Goal: Information Seeking & Learning: Check status

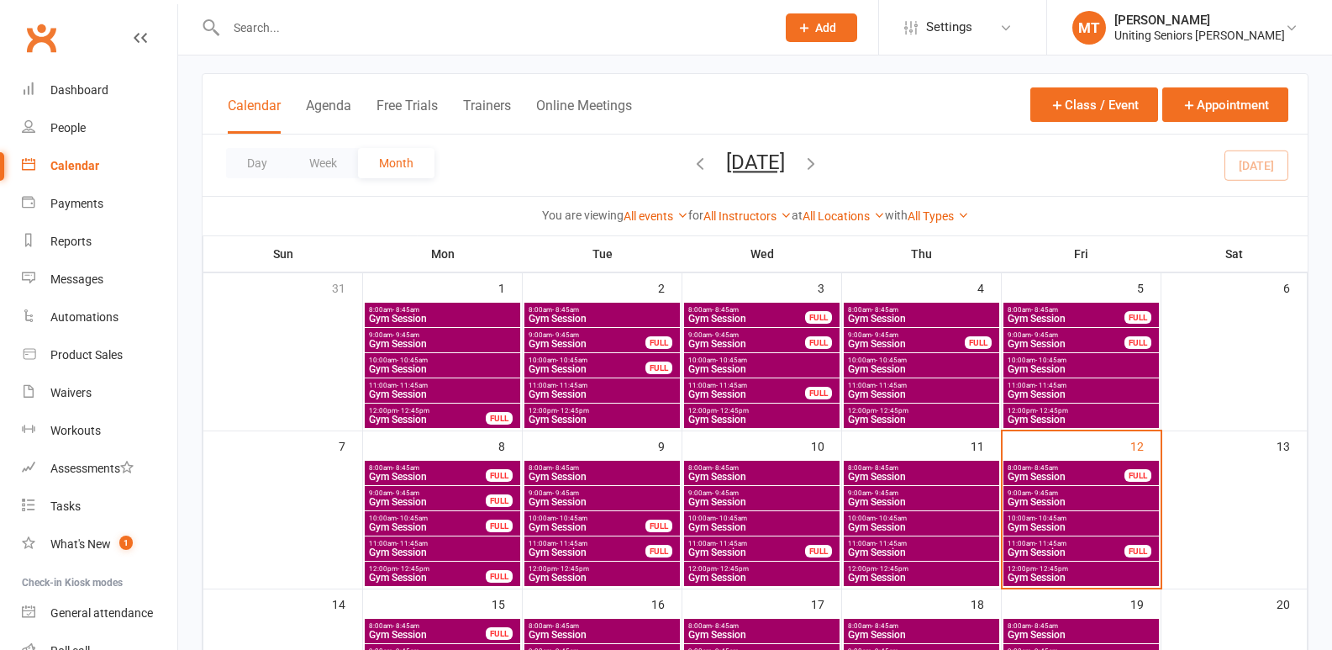
click at [1045, 570] on span "- 12:45pm" at bounding box center [1053, 569] width 32 height 8
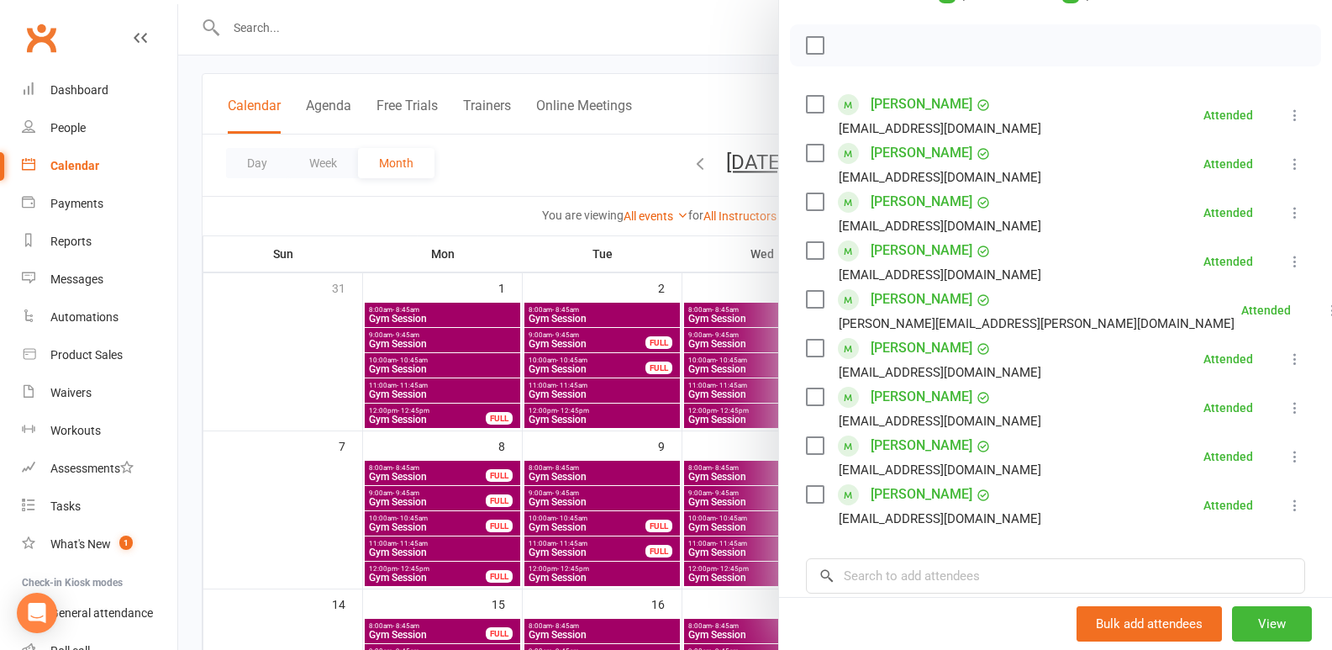
scroll to position [336, 0]
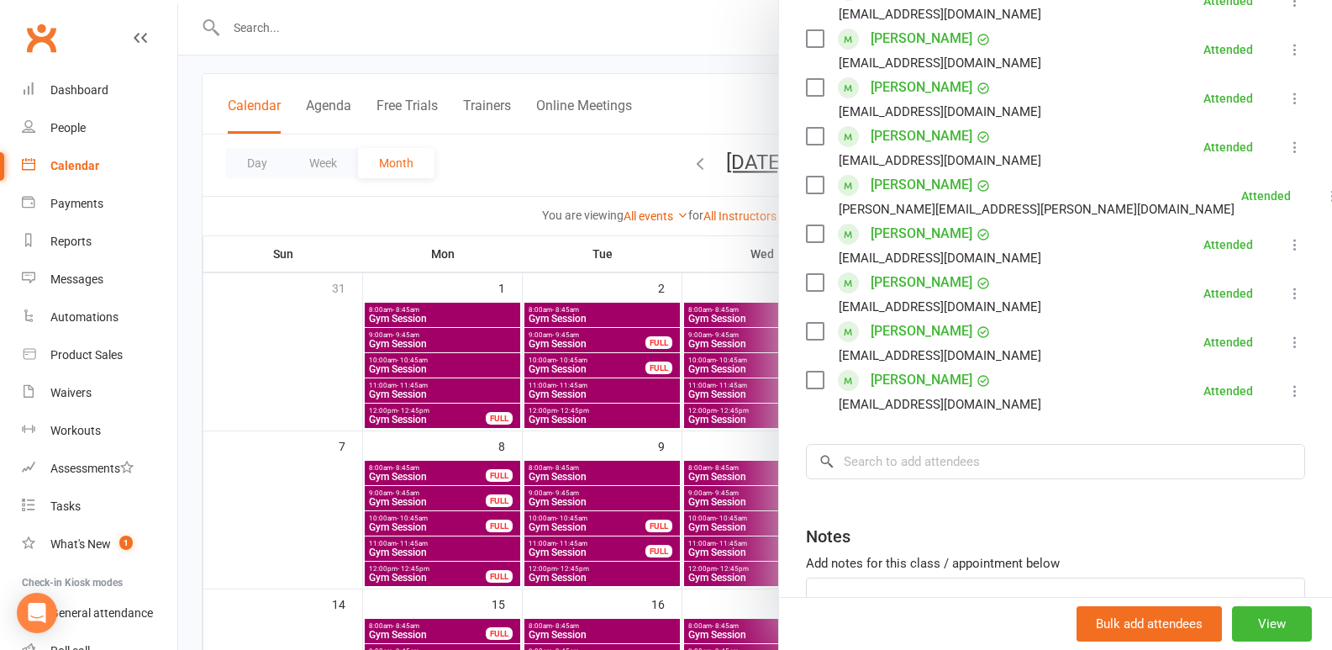
click at [323, 411] on div at bounding box center [755, 325] width 1154 height 650
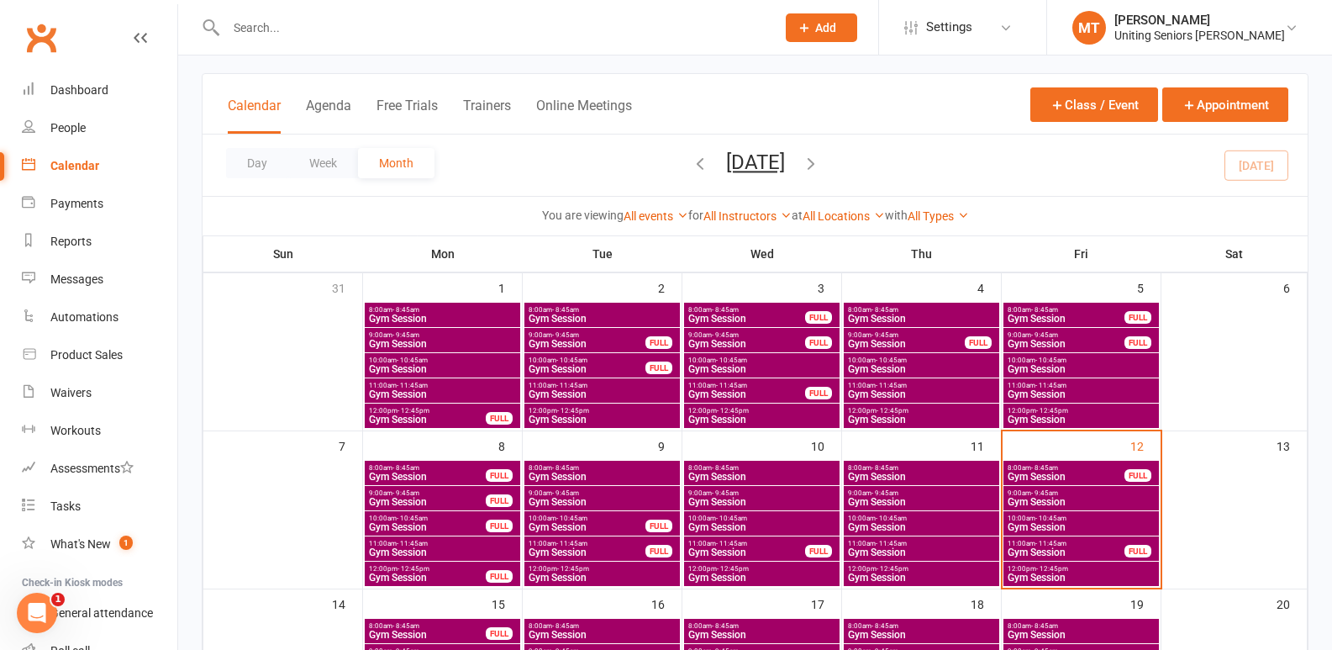
click at [292, 18] on input "text" at bounding box center [492, 28] width 543 height 24
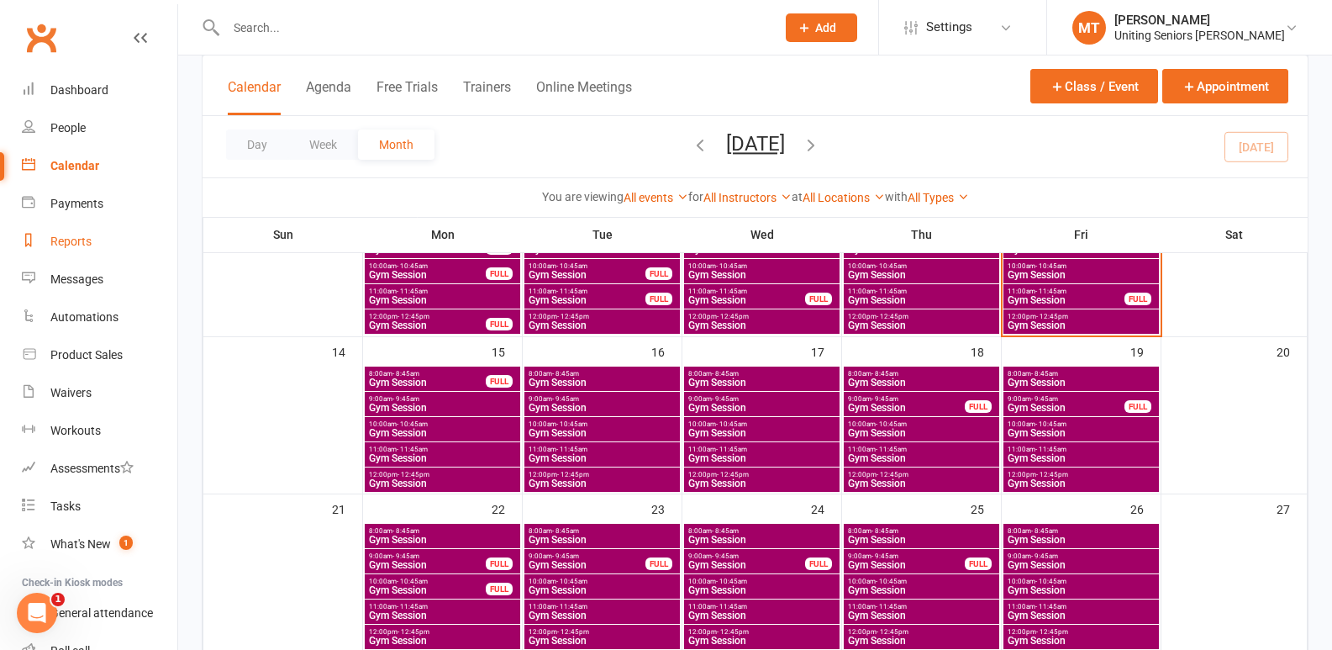
click at [62, 241] on div "Reports" at bounding box center [70, 241] width 41 height 13
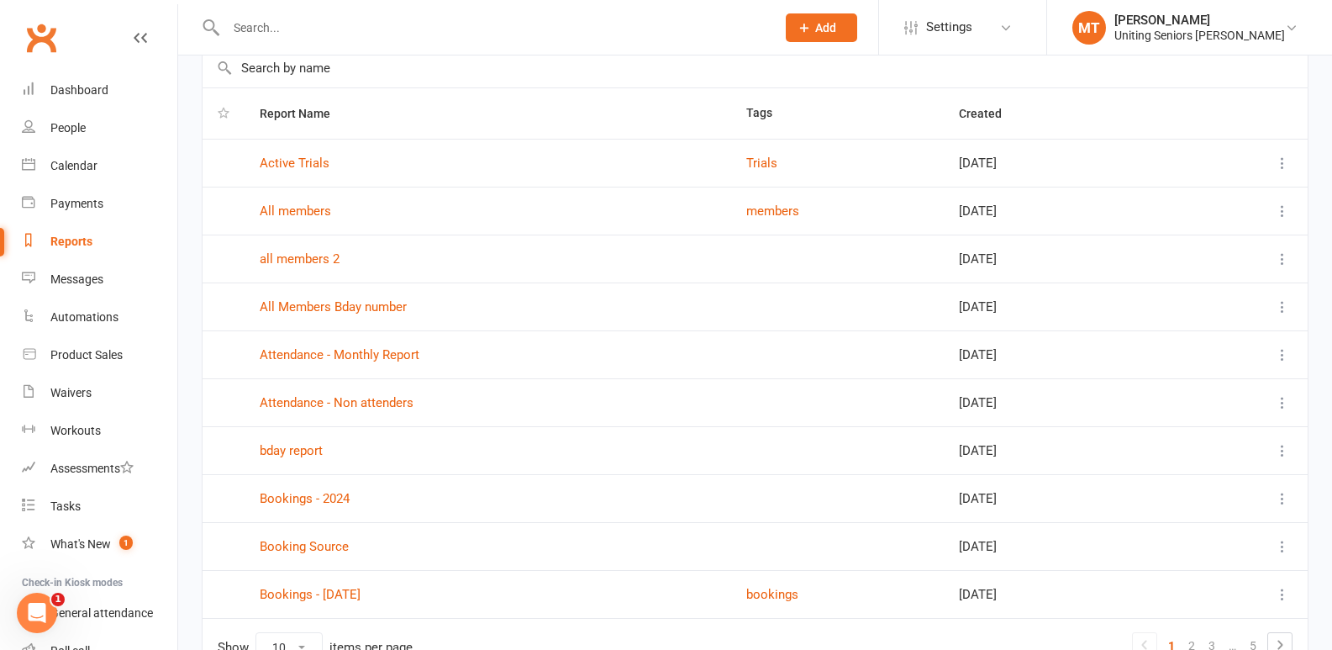
scroll to position [188, 0]
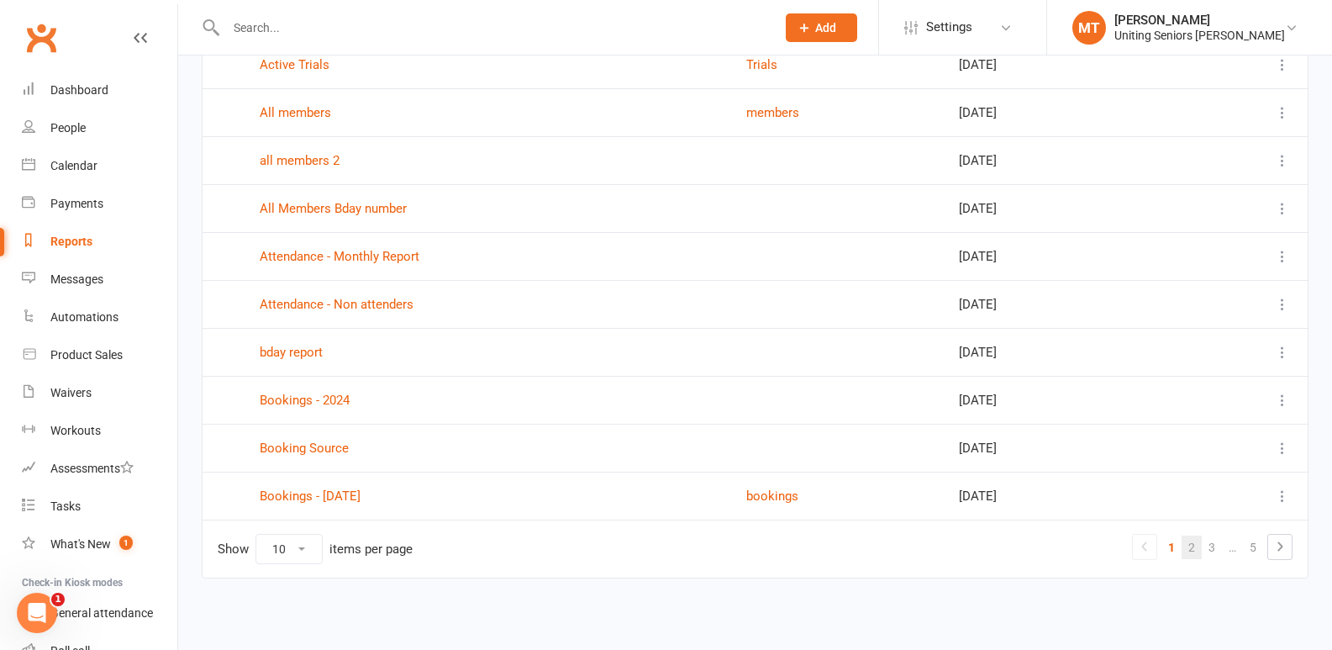
click at [1195, 547] on link "2" at bounding box center [1192, 547] width 20 height 24
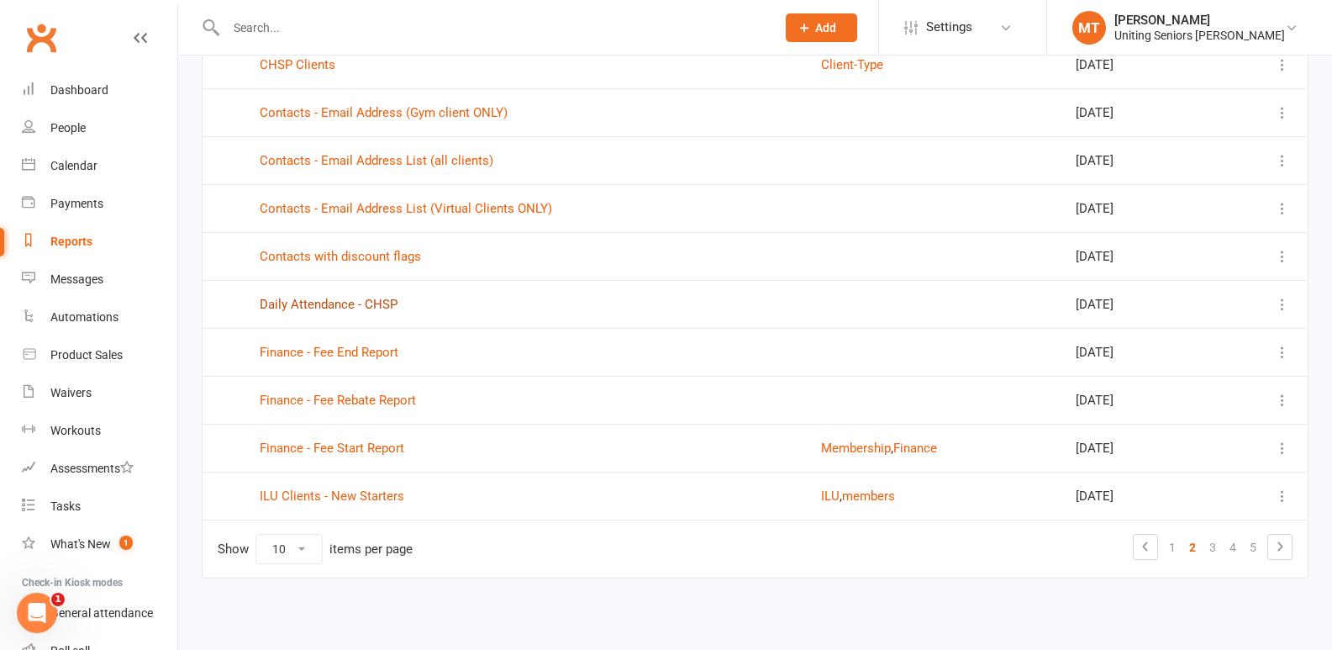
click at [349, 307] on link "Daily Attendance - CHSP" at bounding box center [329, 304] width 138 height 15
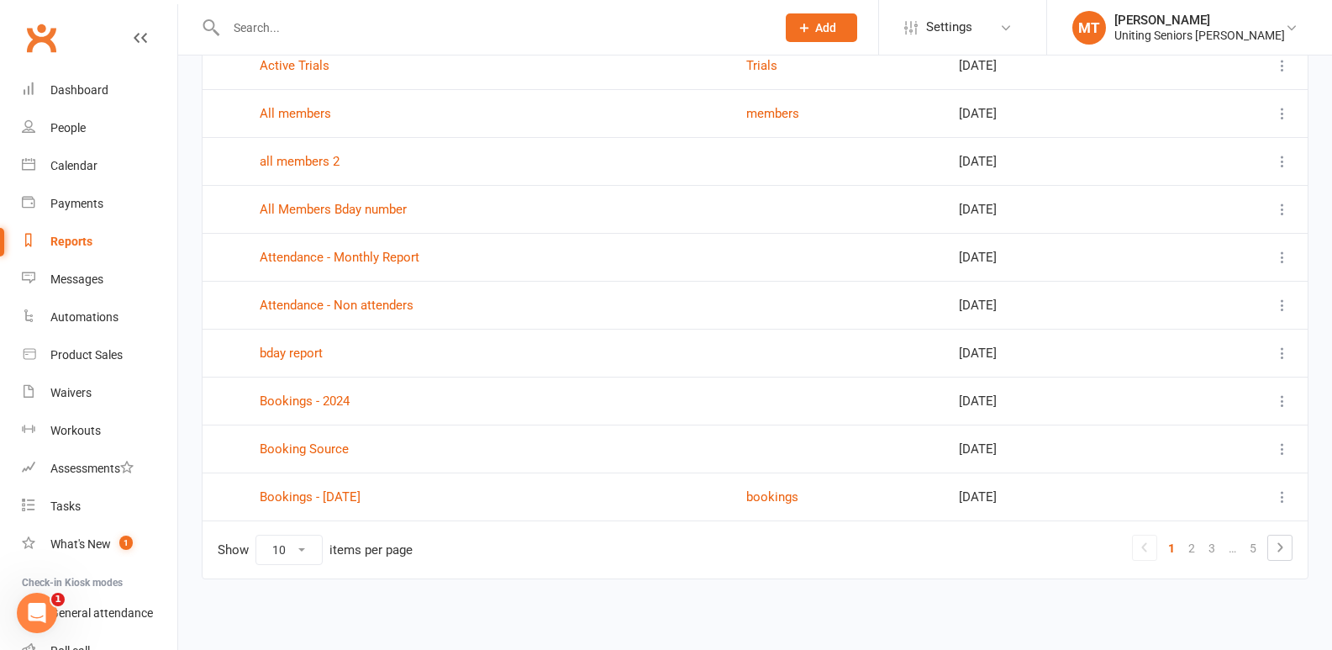
scroll to position [188, 0]
click at [1195, 543] on link "2" at bounding box center [1192, 547] width 20 height 24
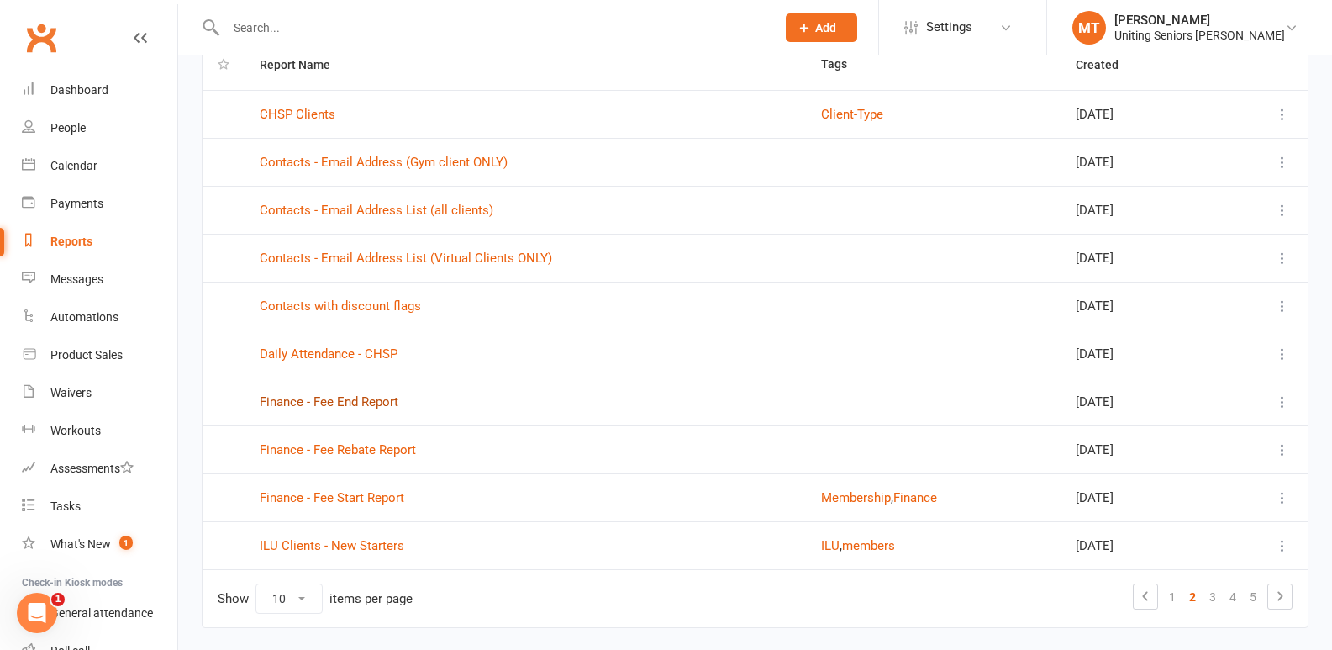
scroll to position [168, 0]
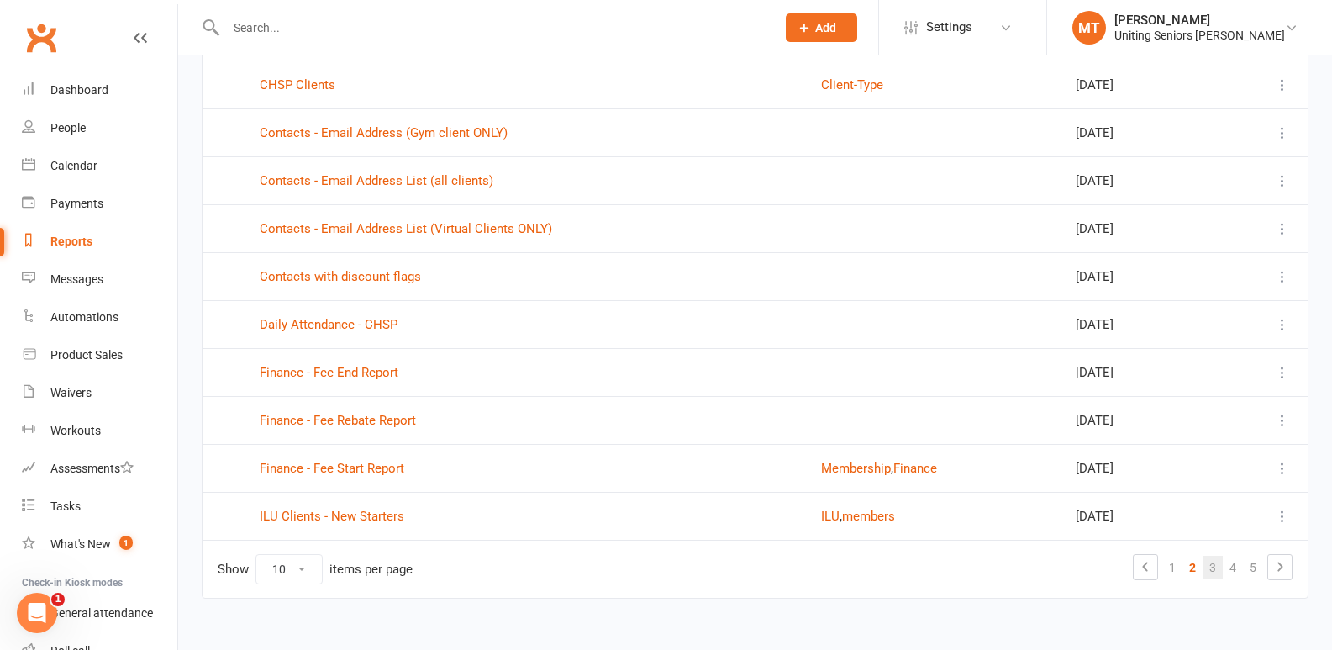
click at [1214, 562] on link "3" at bounding box center [1213, 568] width 20 height 24
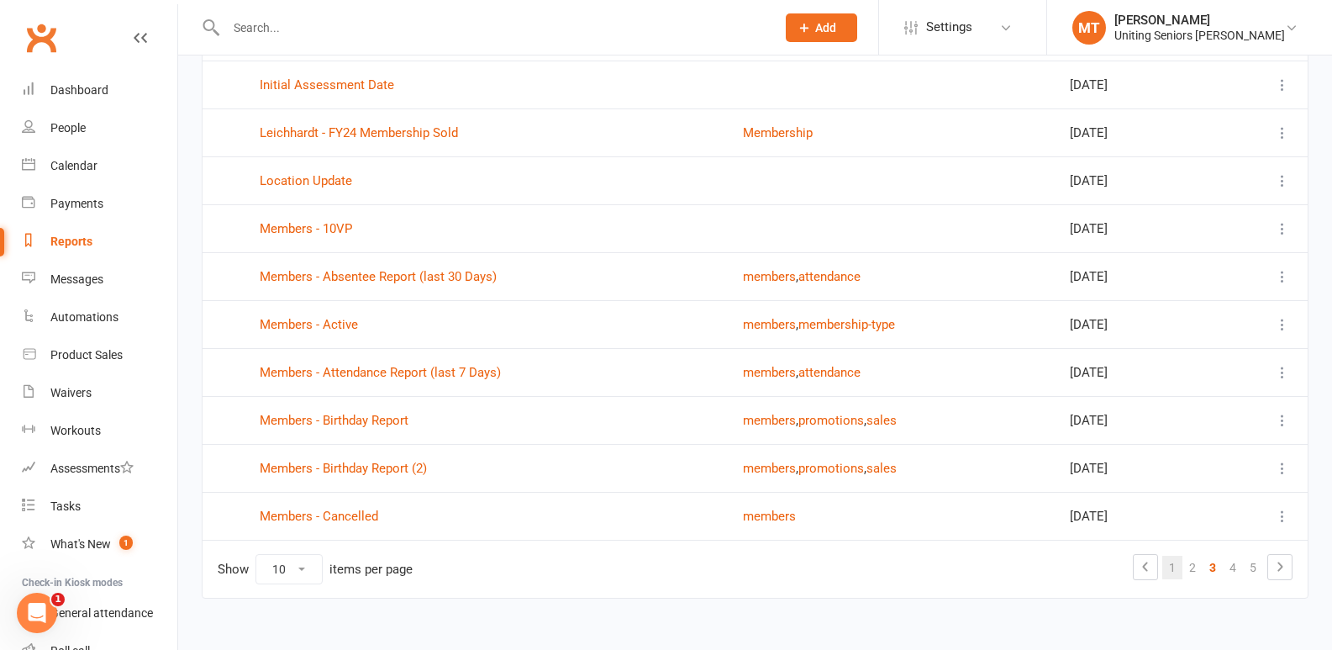
click at [1175, 578] on link "1" at bounding box center [1173, 568] width 20 height 24
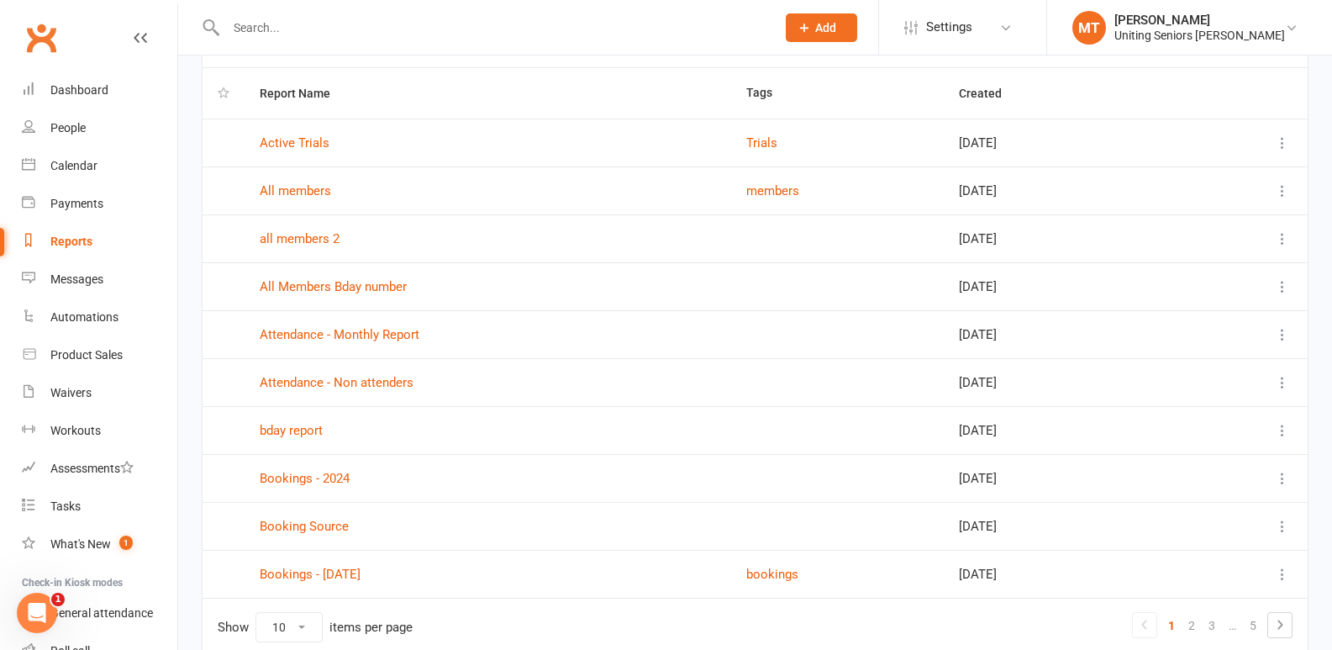
scroll to position [84, 0]
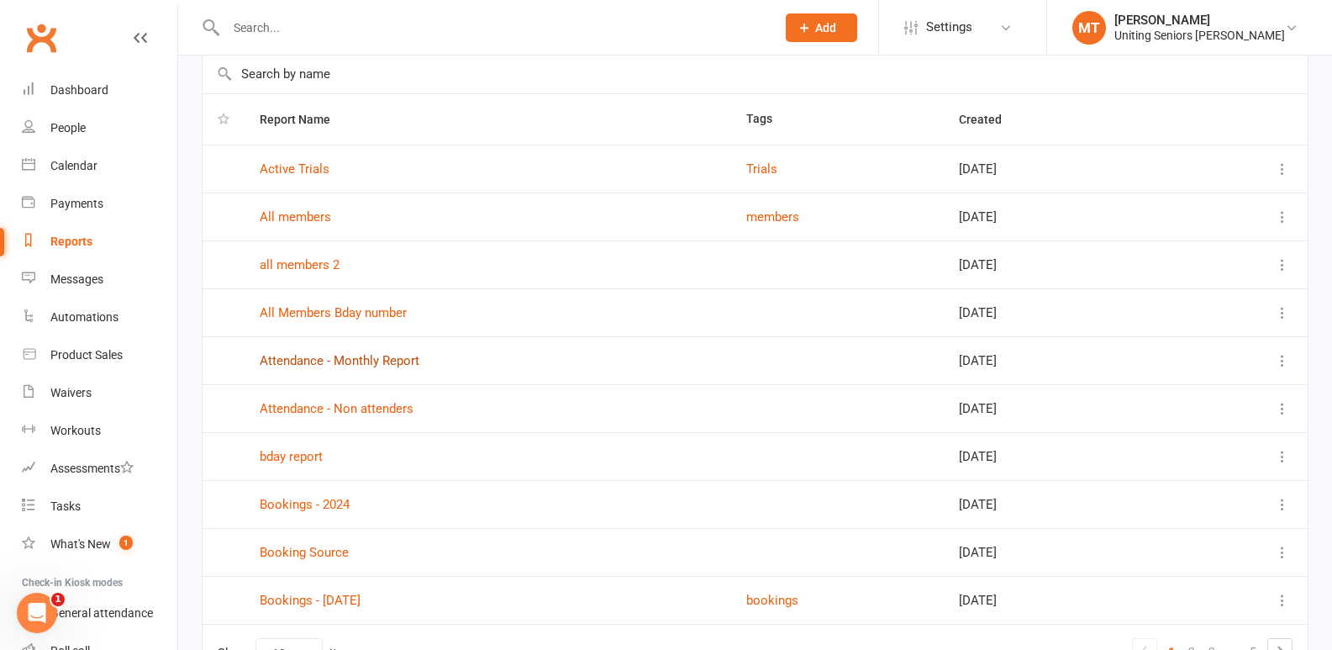
click at [385, 367] on link "Attendance - Monthly Report" at bounding box center [340, 360] width 160 height 15
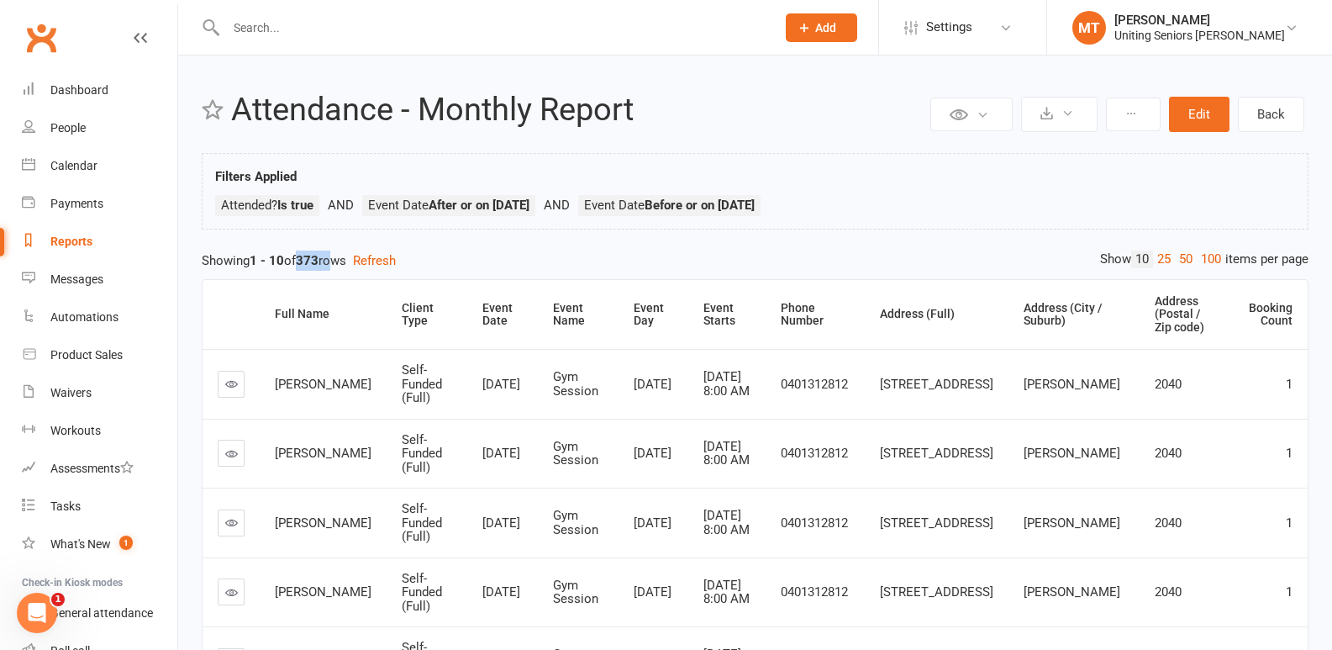
drag, startPoint x: 301, startPoint y: 263, endPoint x: 343, endPoint y: 263, distance: 42.0
click at [343, 263] on div "Showing 1 - 10 of 373 rows Refresh" at bounding box center [755, 261] width 1107 height 20
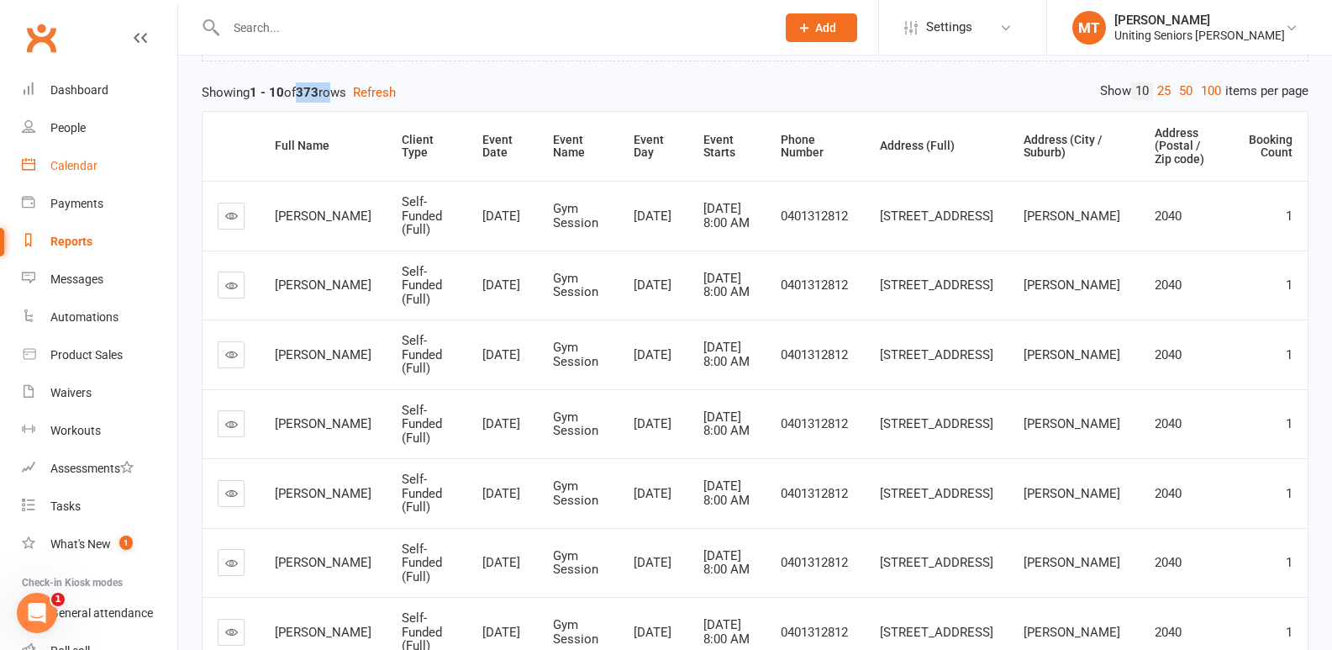
click at [59, 161] on div "Calendar" at bounding box center [73, 165] width 47 height 13
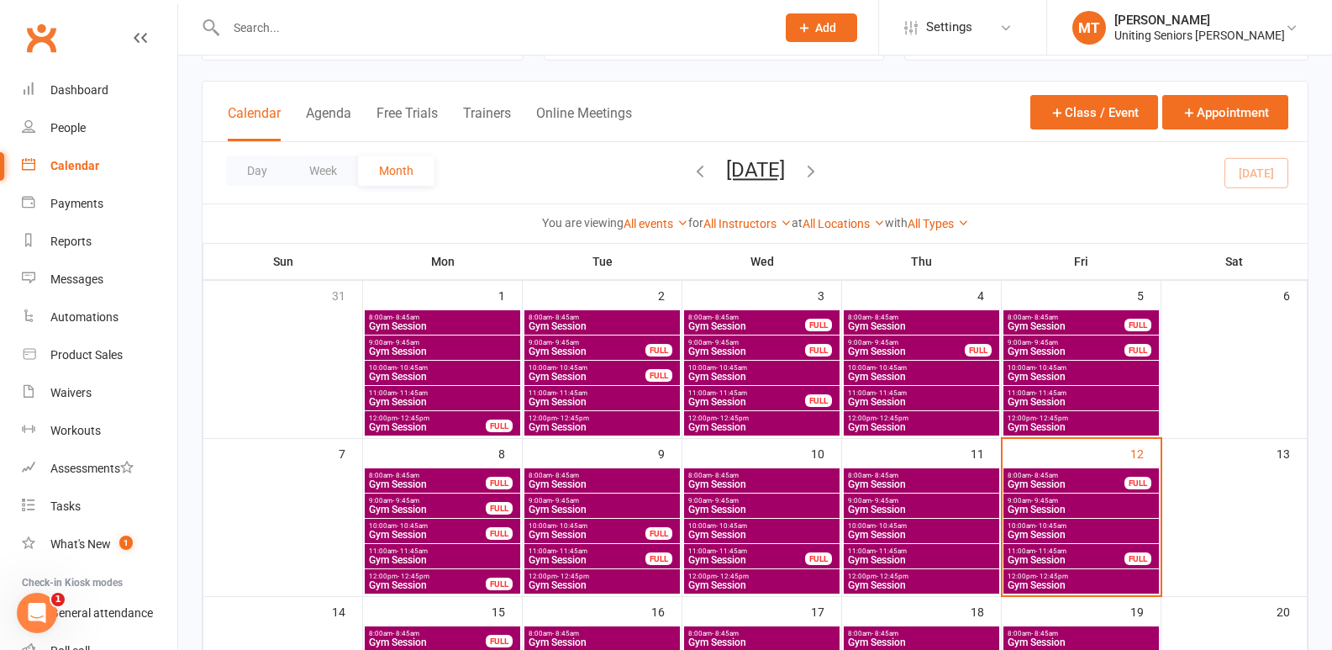
scroll to position [168, 0]
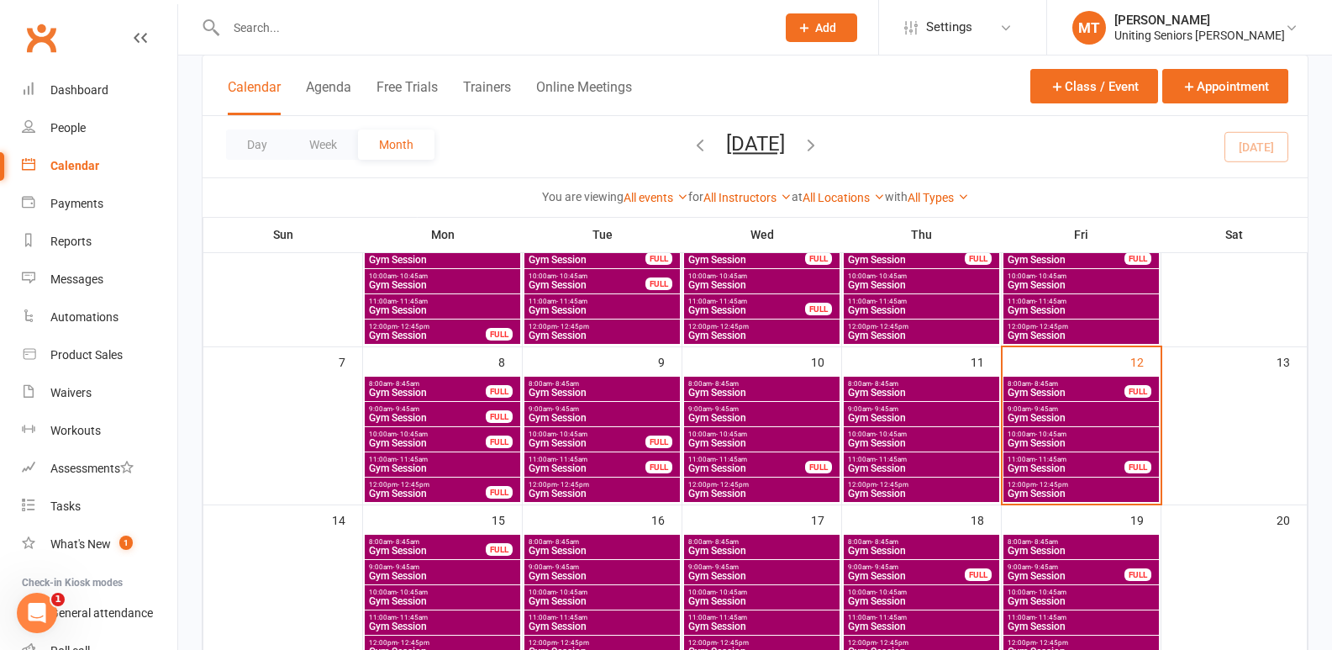
click at [1070, 398] on div "8:00am - 8:45am Gym Session FULL" at bounding box center [1082, 389] width 156 height 24
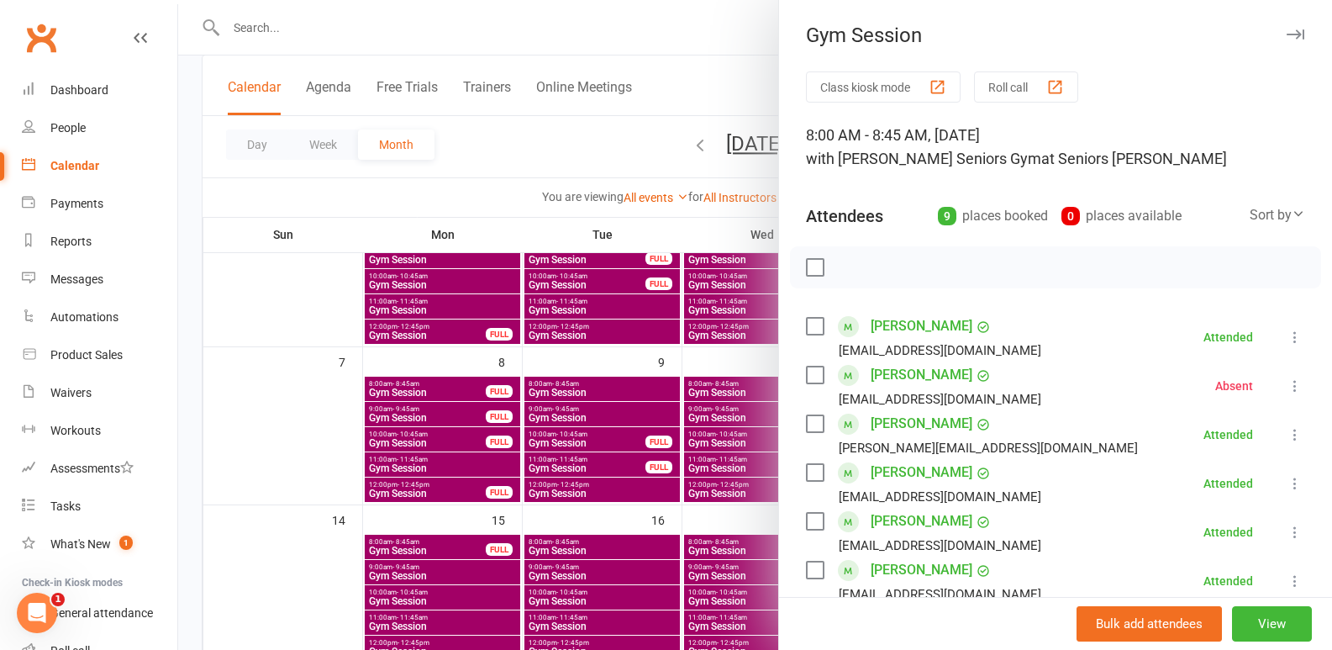
click at [657, 403] on div at bounding box center [755, 325] width 1154 height 650
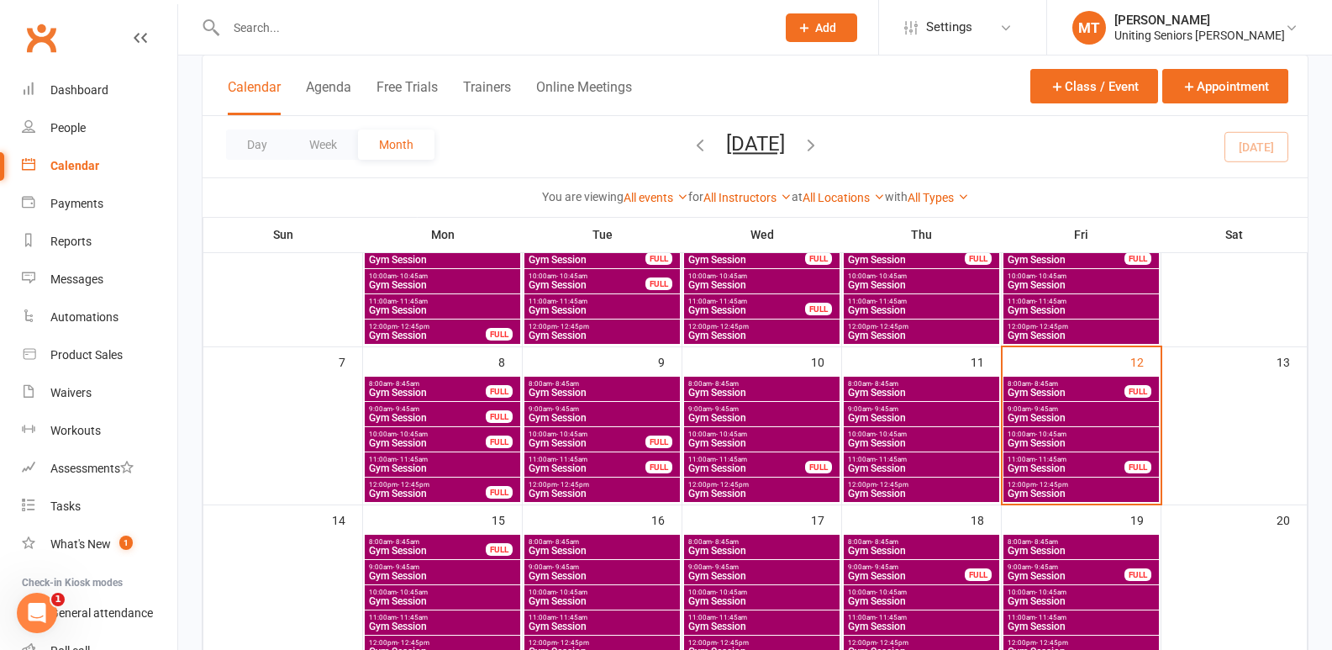
click at [1070, 419] on span "Gym Session" at bounding box center [1081, 418] width 149 height 10
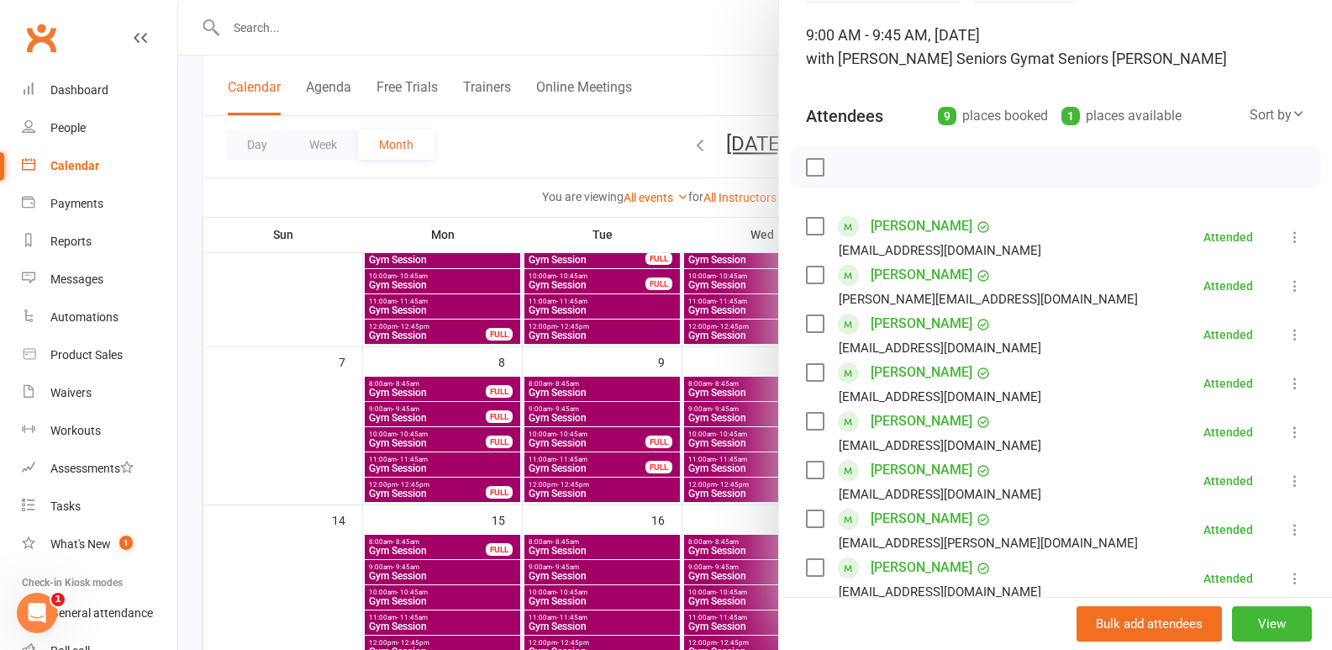
scroll to position [252, 0]
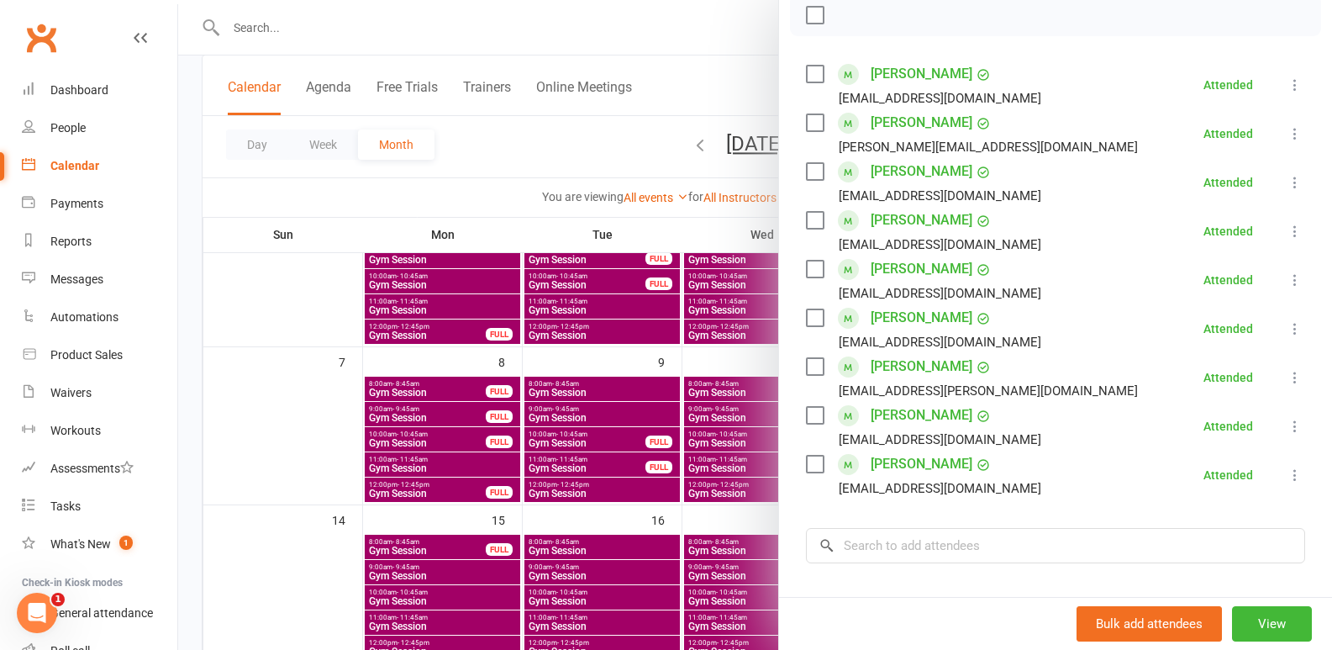
click at [515, 472] on div at bounding box center [755, 325] width 1154 height 650
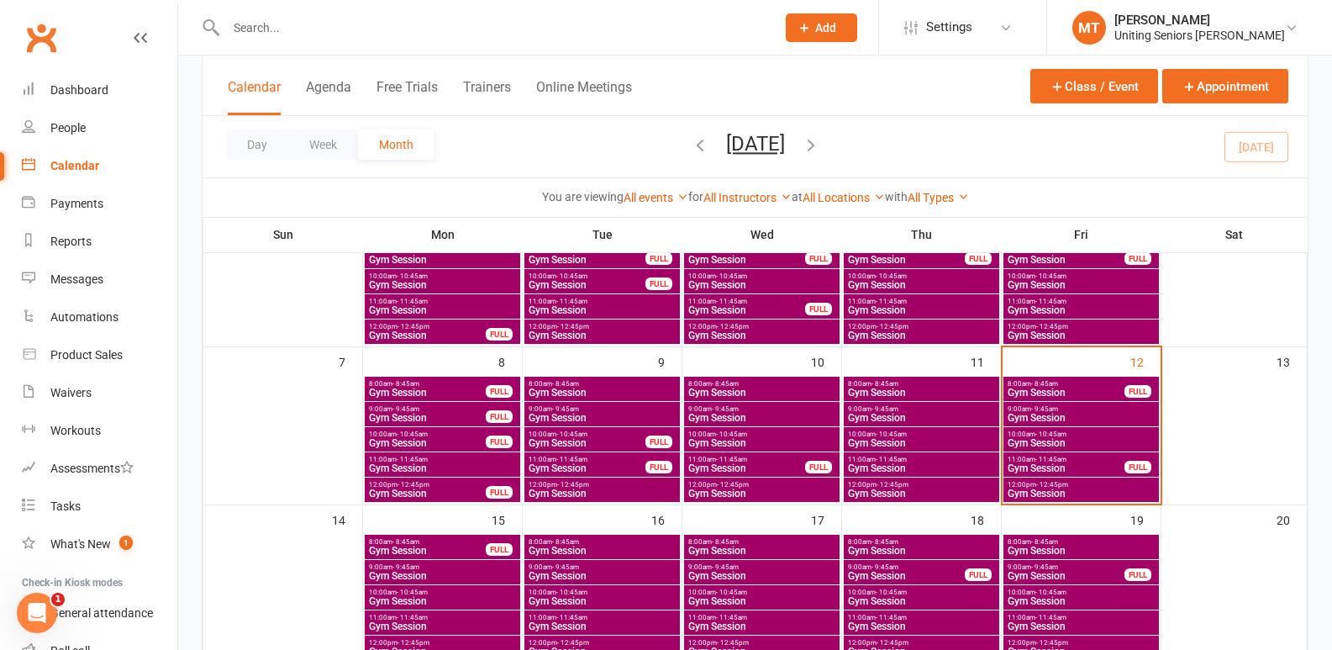
click at [1047, 433] on span "- 10:45am" at bounding box center [1051, 434] width 31 height 8
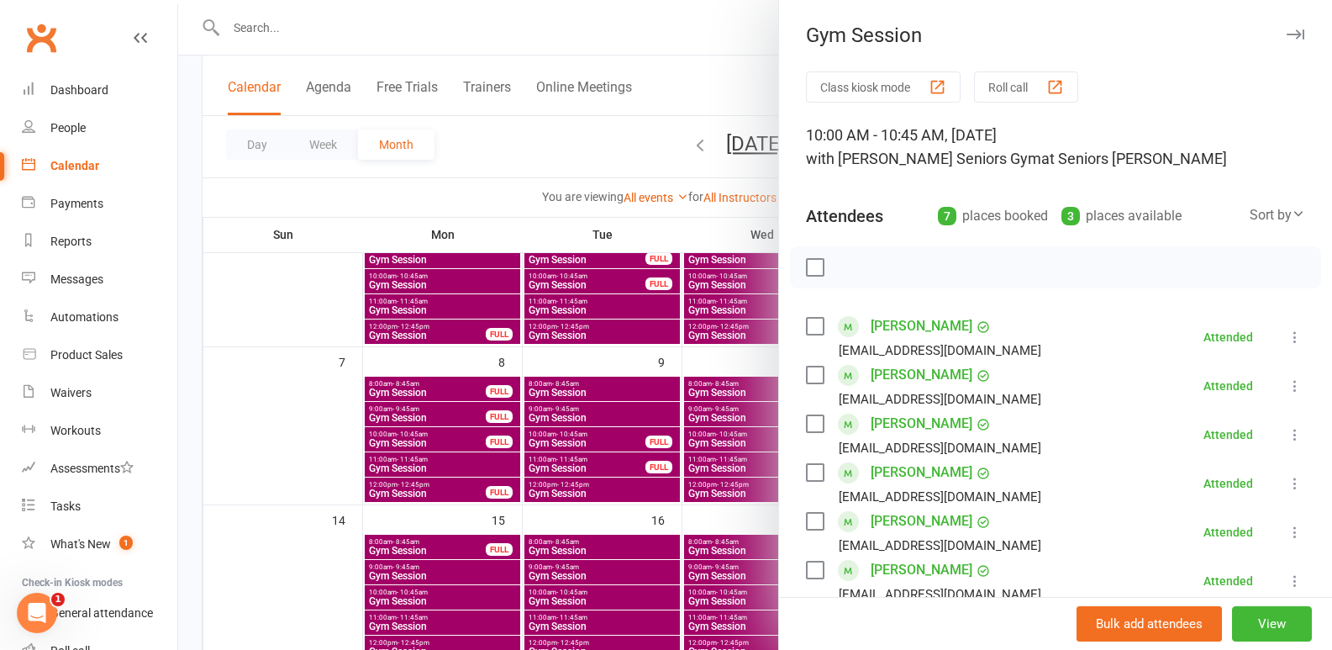
scroll to position [336, 0]
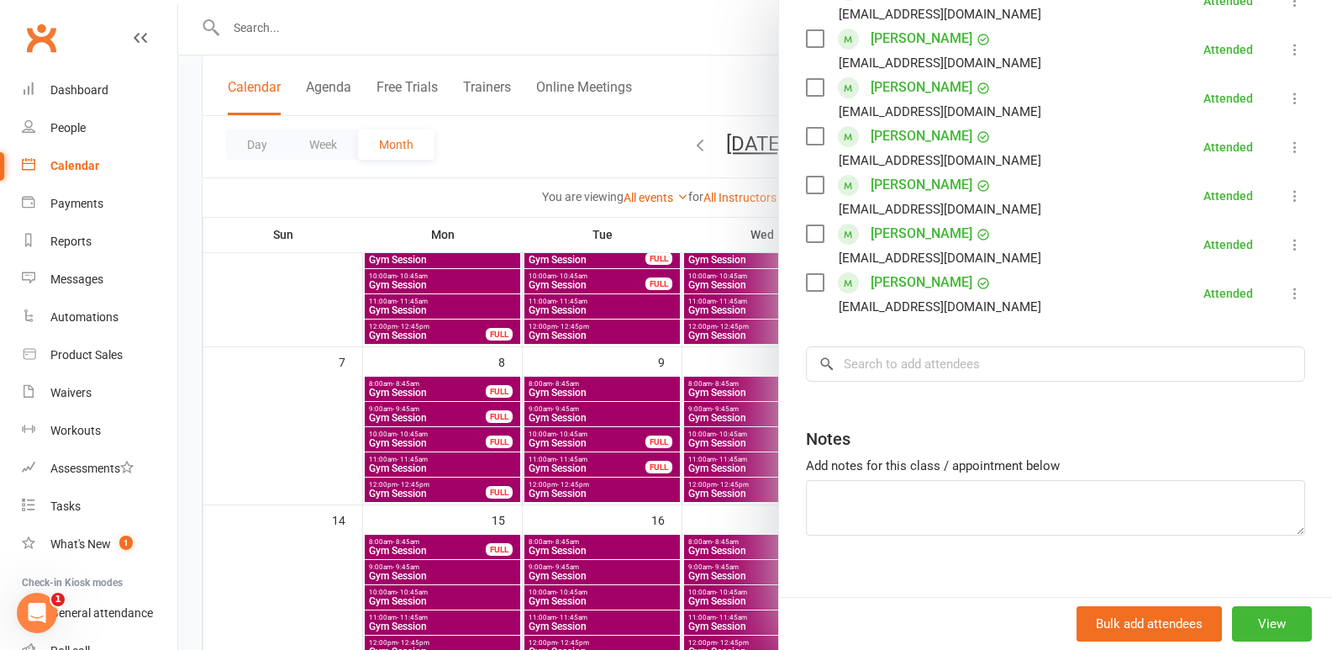
drag, startPoint x: 585, startPoint y: 514, endPoint x: 864, endPoint y: 481, distance: 281.0
click at [591, 514] on div at bounding box center [755, 325] width 1154 height 650
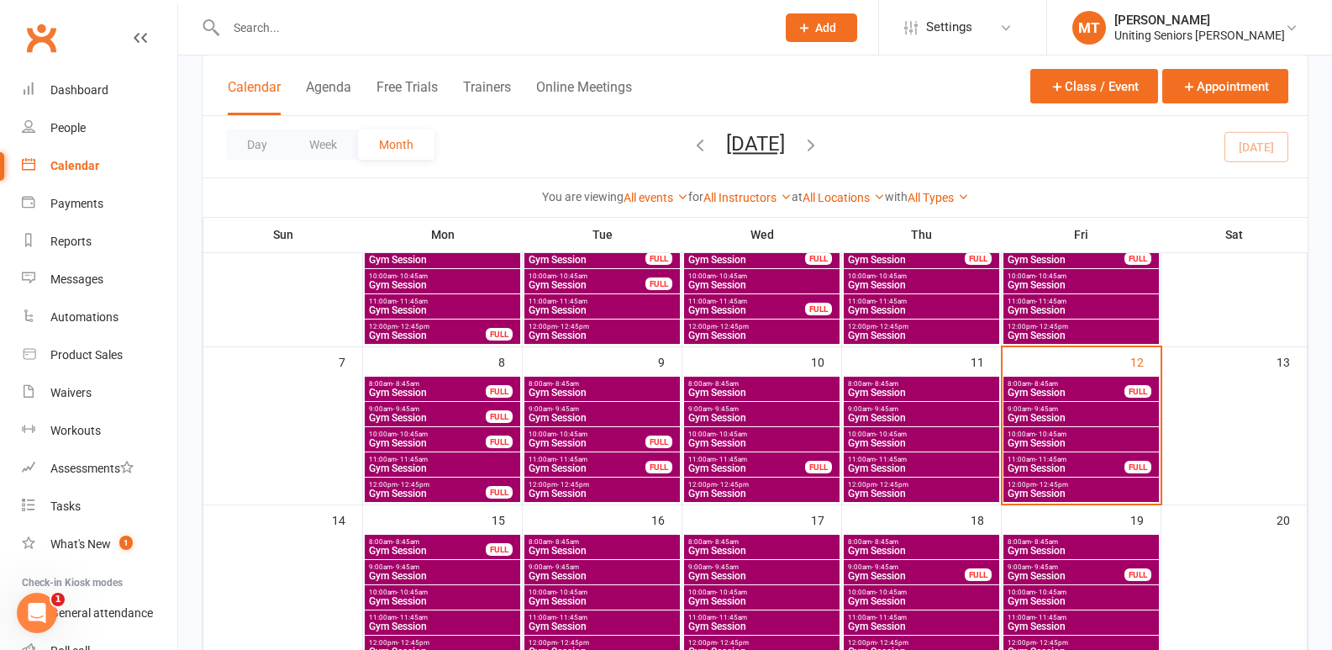
click at [1037, 485] on span "- 12:45pm" at bounding box center [1053, 485] width 32 height 8
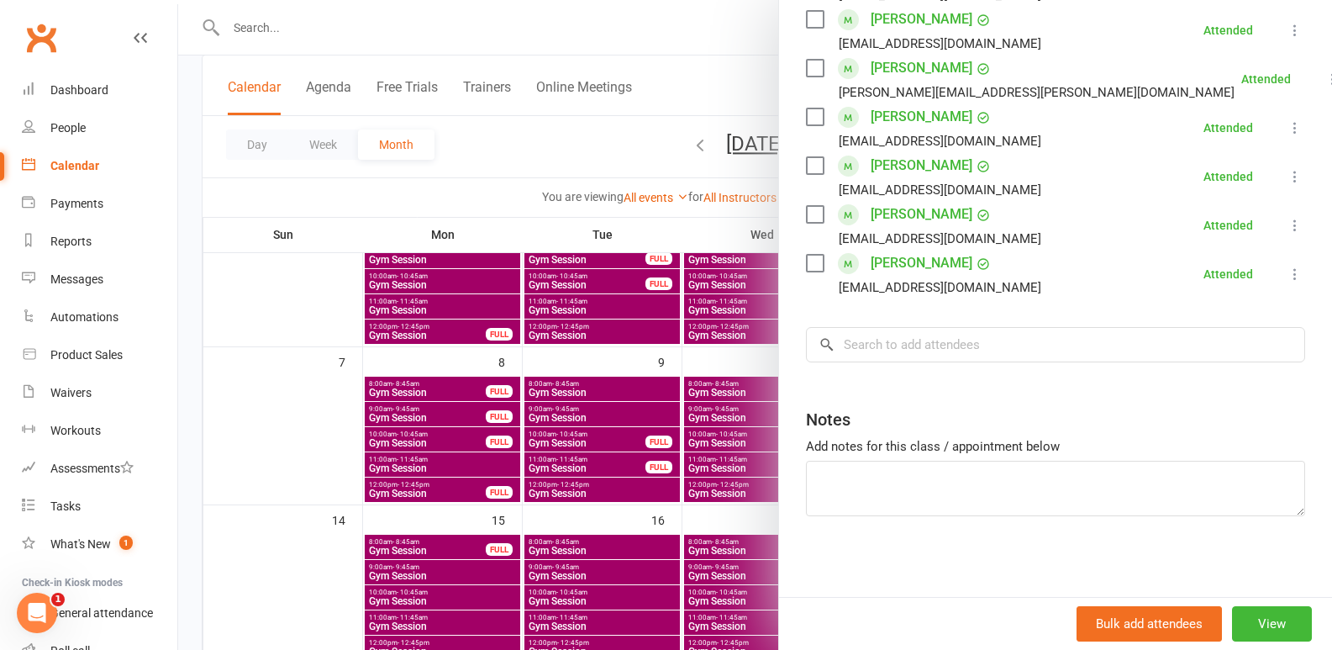
scroll to position [456, 0]
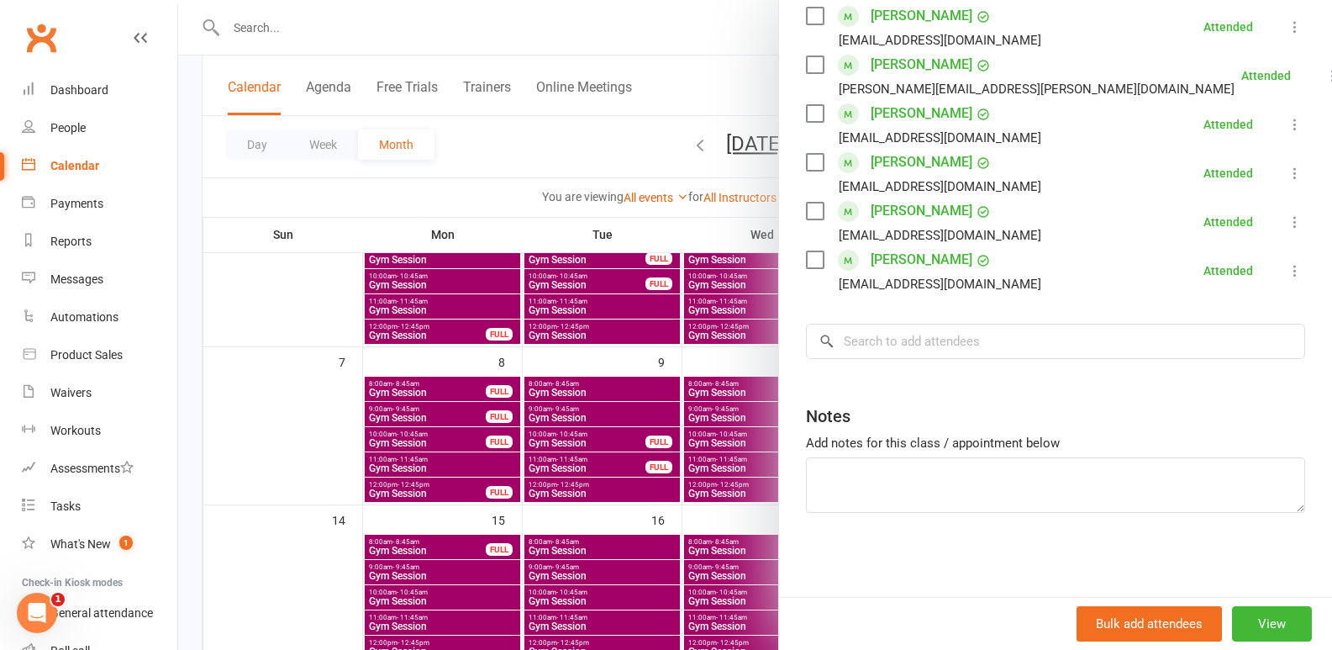
click at [587, 477] on div at bounding box center [755, 325] width 1154 height 650
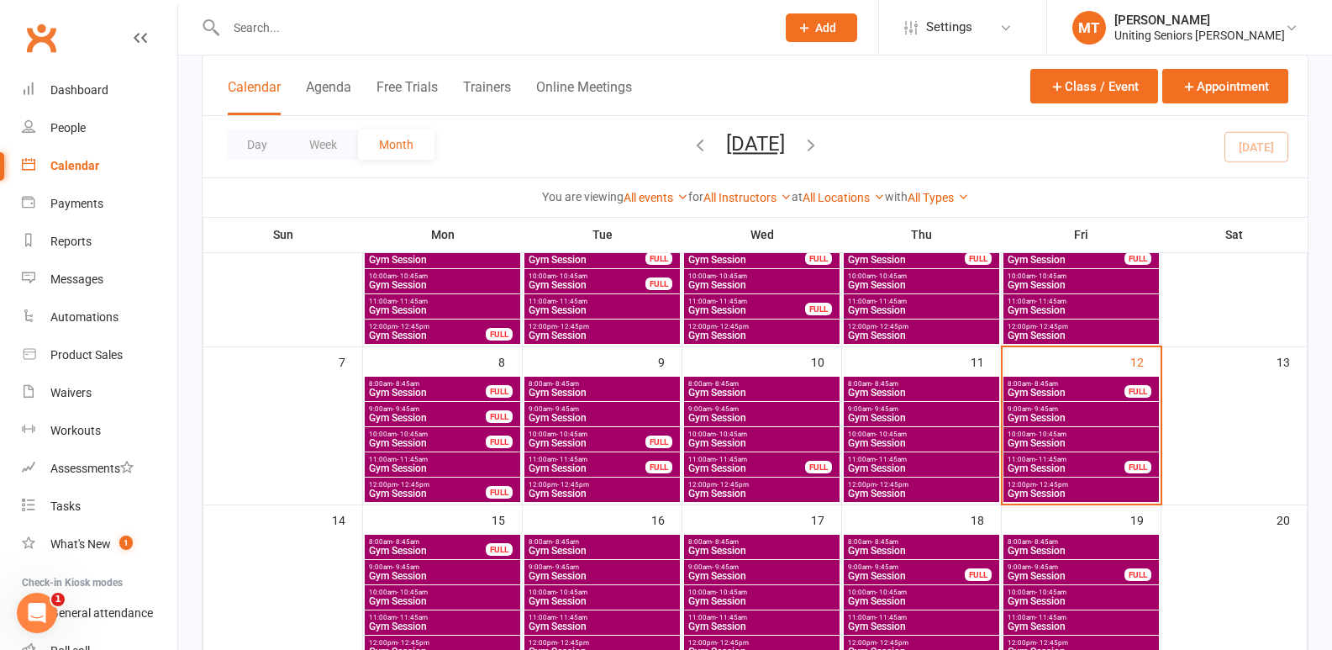
click at [507, 461] on span "11:00am - 11:45am" at bounding box center [442, 460] width 149 height 8
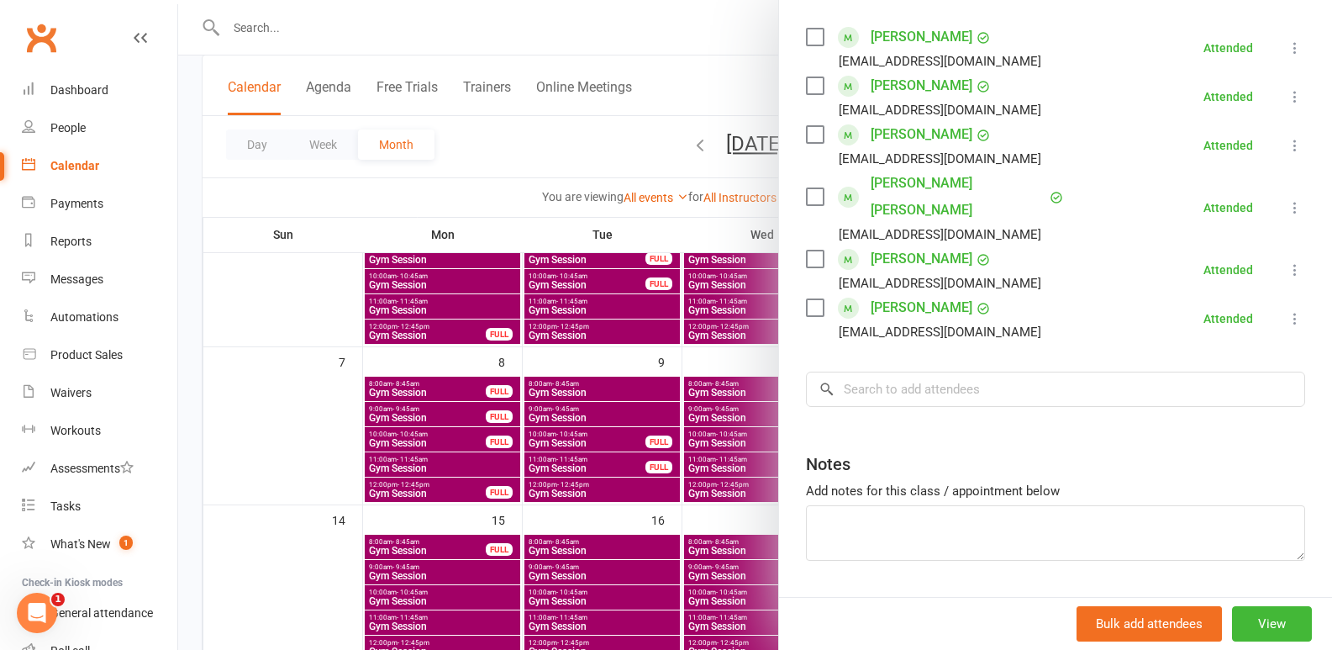
scroll to position [310, 0]
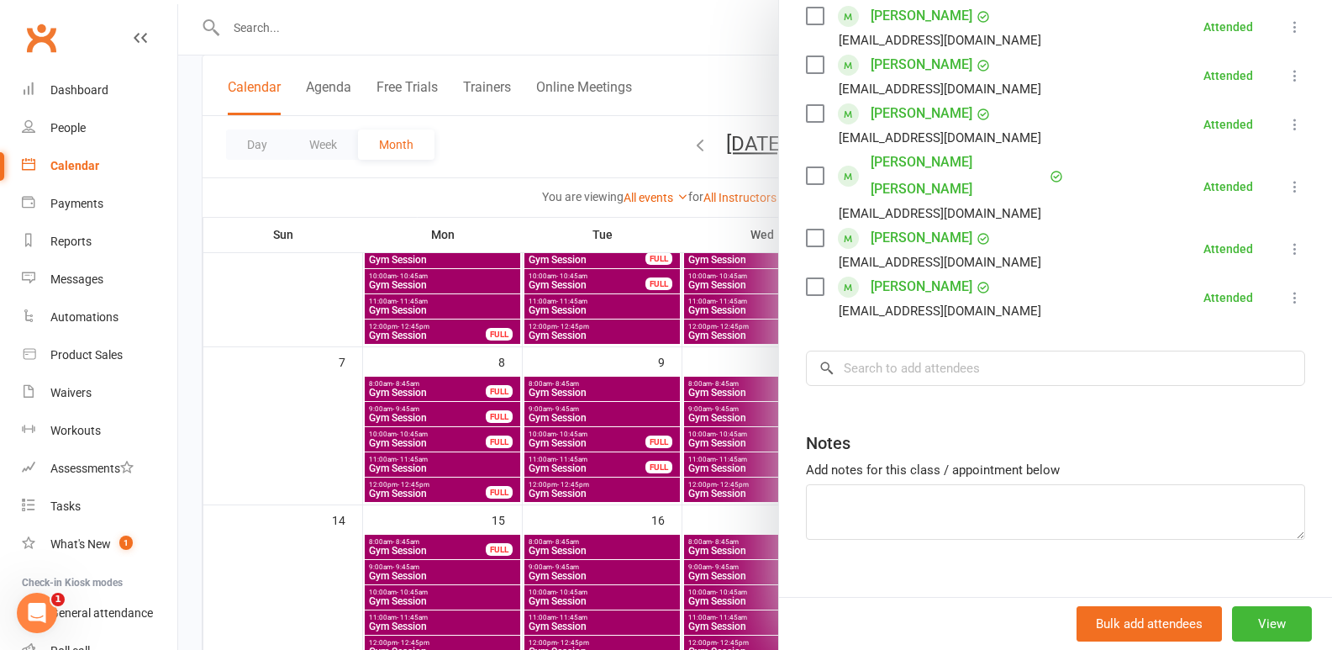
click at [498, 477] on div at bounding box center [755, 325] width 1154 height 650
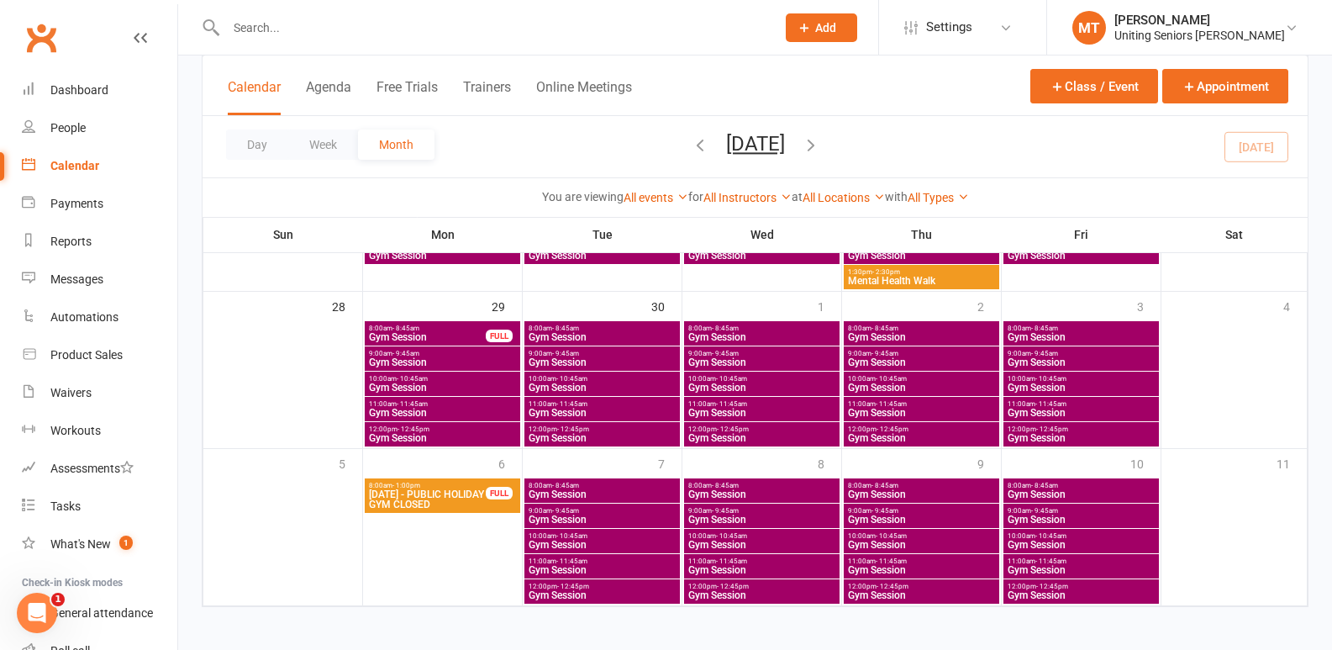
scroll to position [726, 0]
